Goal: Transaction & Acquisition: Purchase product/service

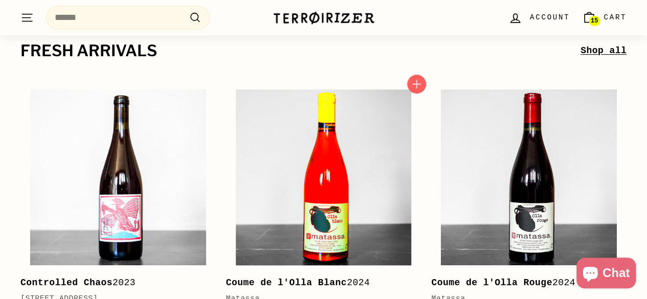
scroll to position [205, 0]
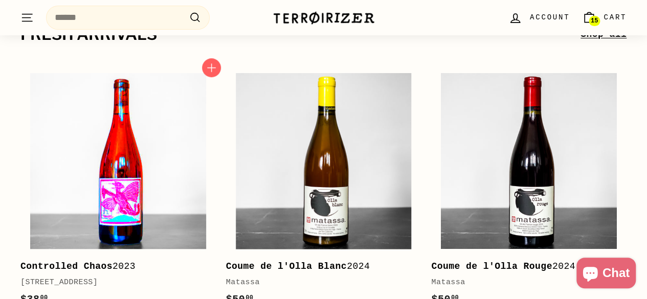
click at [156, 203] on img at bounding box center [118, 161] width 176 height 176
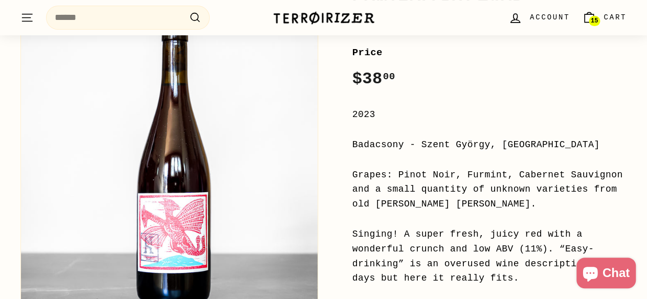
scroll to position [153, 0]
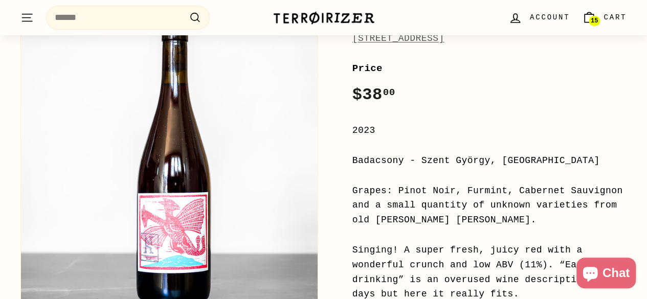
click at [598, 20] on span "15" at bounding box center [594, 21] width 7 height 6
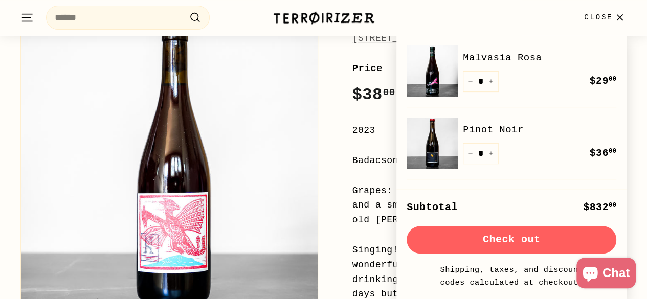
scroll to position [51, 0]
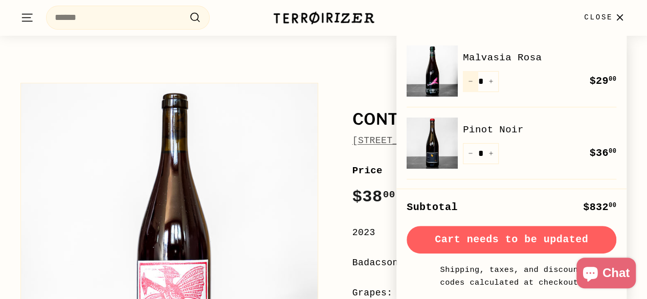
click at [473, 80] on button "−" at bounding box center [470, 81] width 15 height 21
type input "*"
click at [470, 82] on div "Quantity * − + Remove" at bounding box center [481, 81] width 36 height 21
click at [474, 154] on button "−" at bounding box center [470, 153] width 15 height 21
type input "*"
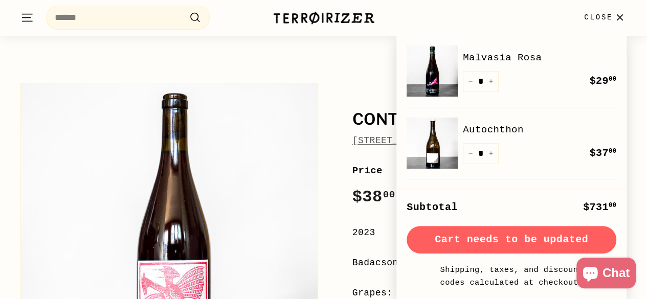
click at [471, 81] on icon "Reduce item quantity by one" at bounding box center [470, 81] width 5 height 5
type input "*"
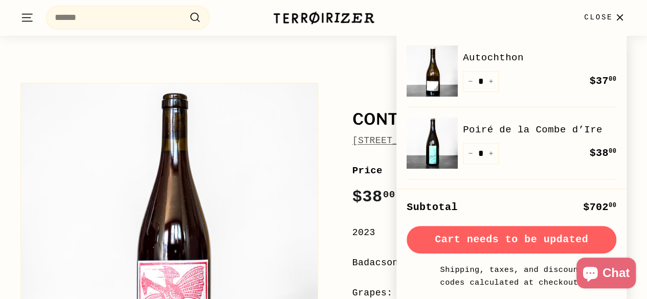
click at [470, 153] on icon "Reduce item quantity by one" at bounding box center [470, 153] width 5 height 5
type input "*"
drag, startPoint x: 472, startPoint y: 156, endPoint x: 472, endPoint y: 141, distance: 15.4
click at [472, 155] on button "−" at bounding box center [470, 153] width 15 height 21
type input "*"
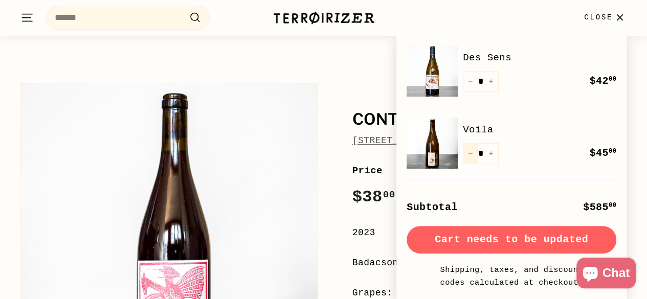
click at [471, 155] on icon "Reduce item quantity by one" at bounding box center [470, 153] width 5 height 5
type input "*"
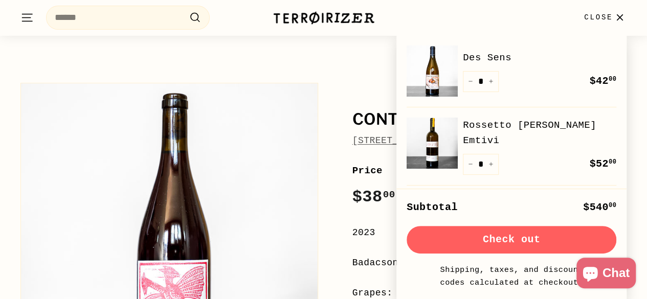
click at [469, 84] on button "−" at bounding box center [470, 81] width 15 height 21
type input "*"
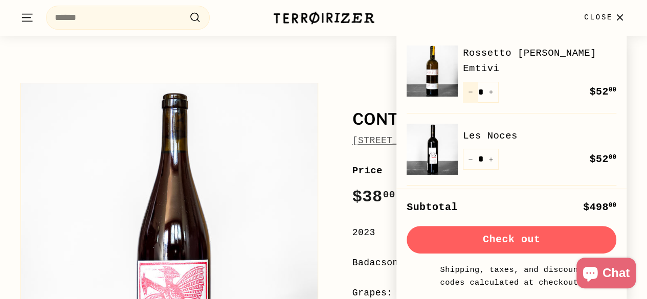
click at [472, 90] on icon "Reduce item quantity by one" at bounding box center [470, 92] width 5 height 5
type input "*"
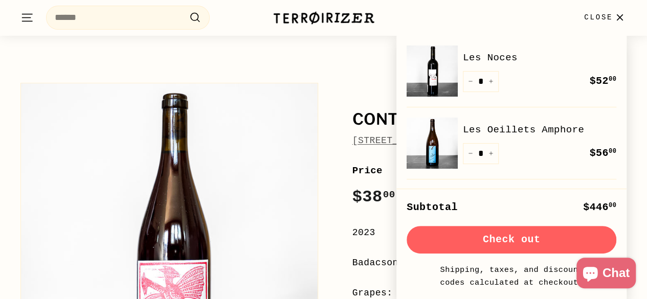
click at [469, 84] on button "−" at bounding box center [470, 81] width 15 height 21
type input "*"
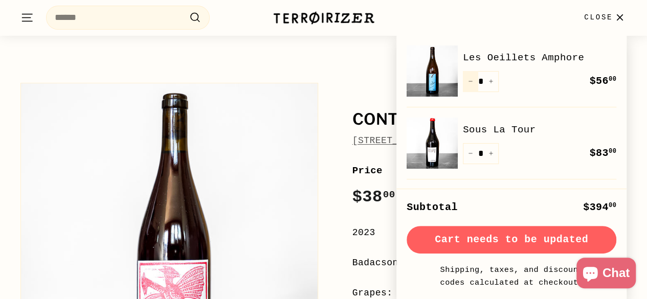
click at [470, 84] on button "−" at bounding box center [470, 81] width 15 height 21
type input "*"
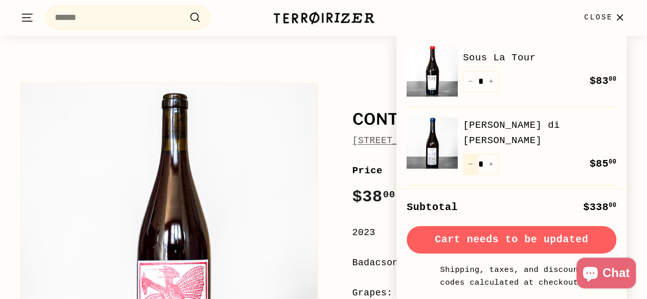
click at [470, 162] on icon "Reduce item quantity by one" at bounding box center [470, 164] width 5 height 5
type input "*"
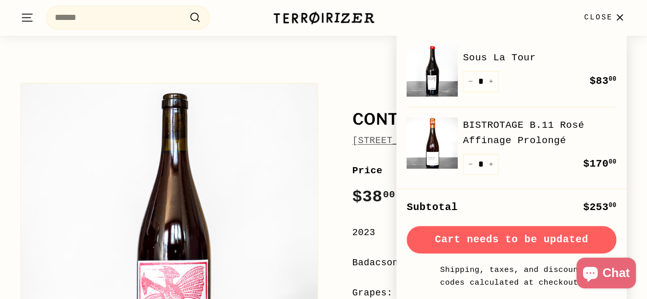
click at [470, 81] on icon "Reduce item quantity by one" at bounding box center [470, 81] width 5 height 5
type input "*"
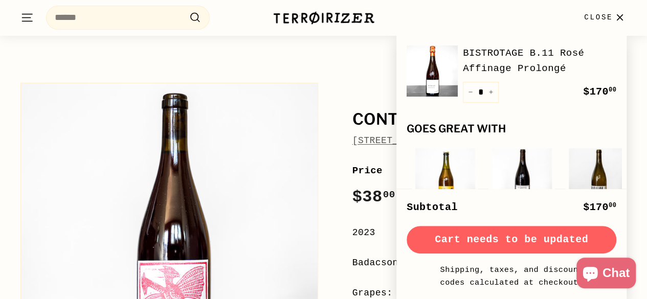
click at [470, 91] on icon "Reduce item quantity by one" at bounding box center [470, 92] width 5 height 5
type input "*"
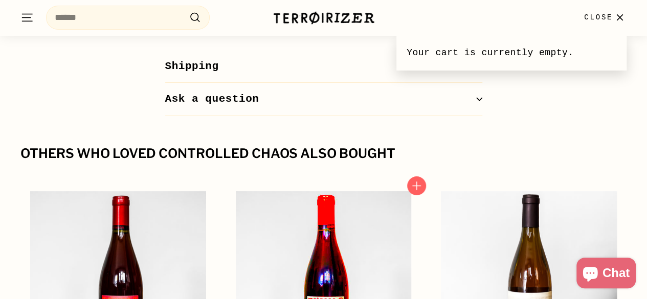
scroll to position [1893, 0]
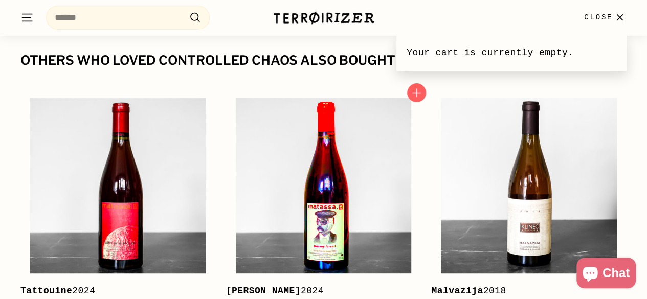
click at [297, 170] on img at bounding box center [324, 186] width 176 height 176
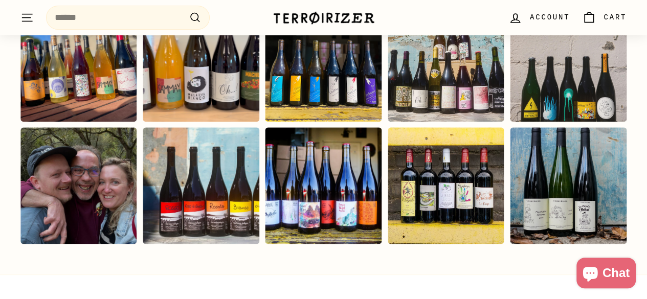
scroll to position [2098, 0]
